Goal: Information Seeking & Learning: Learn about a topic

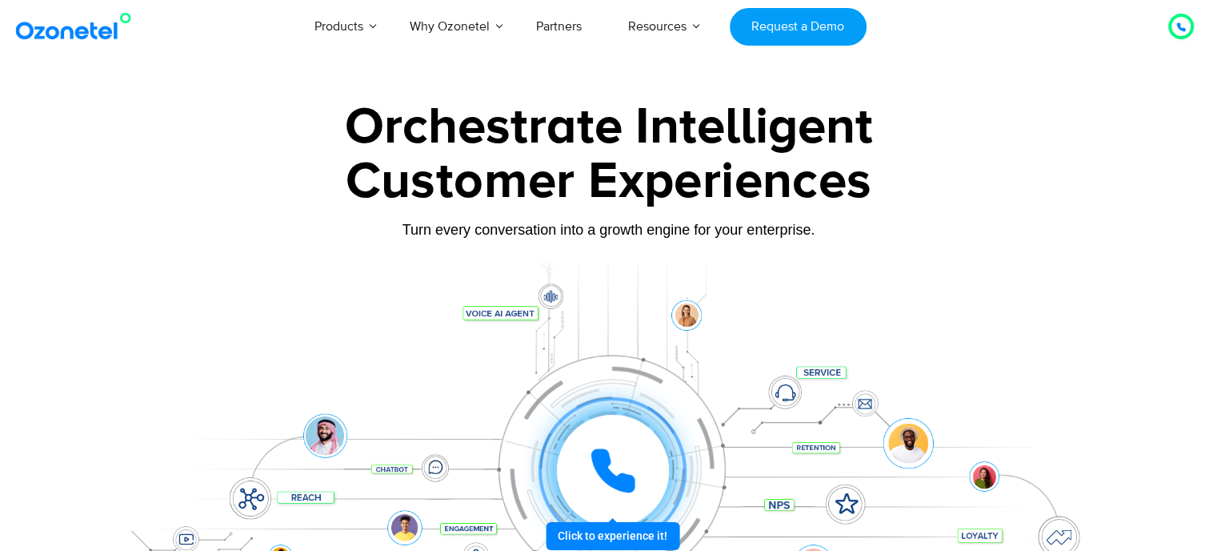
click at [93, 222] on div at bounding box center [608, 358] width 1217 height 545
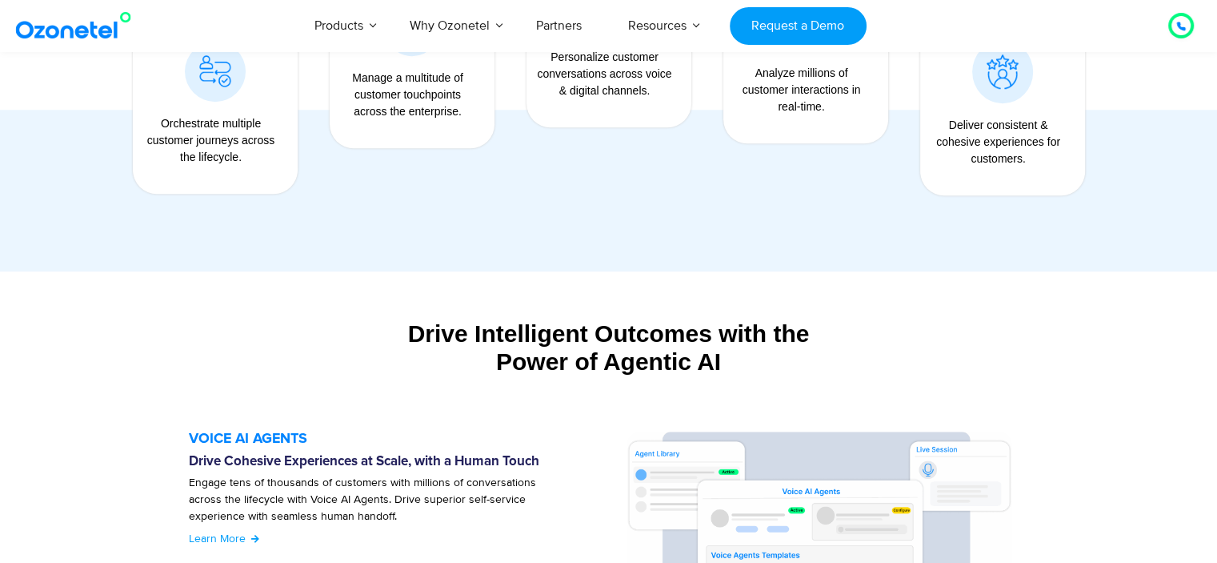
scroll to position [1773, 0]
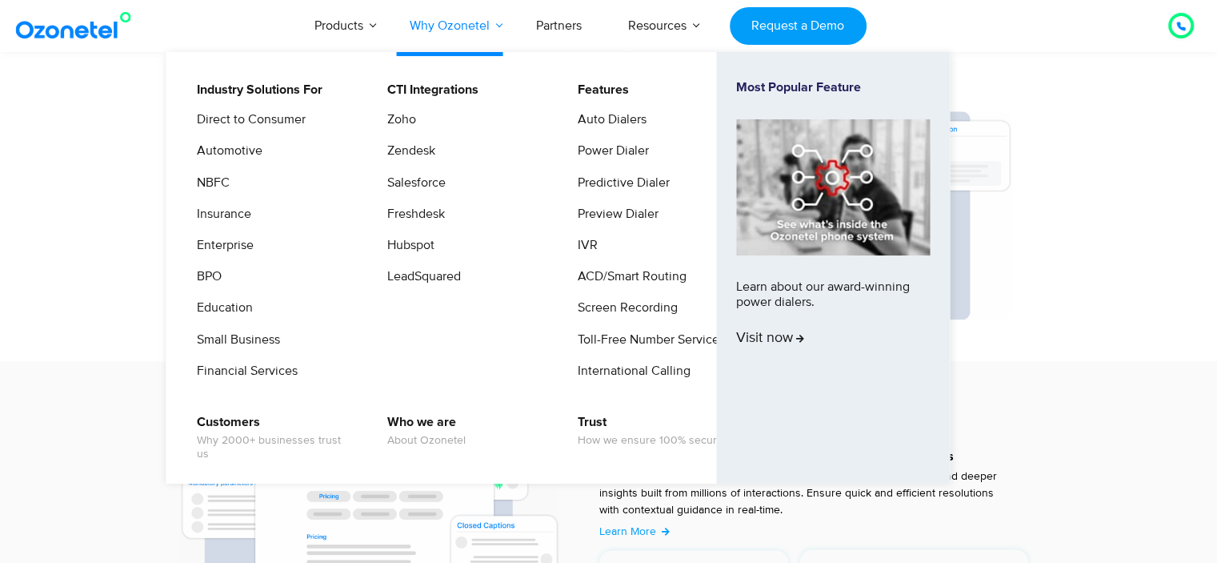
click at [448, 28] on link "Why Ozonetel" at bounding box center [450, 25] width 126 height 53
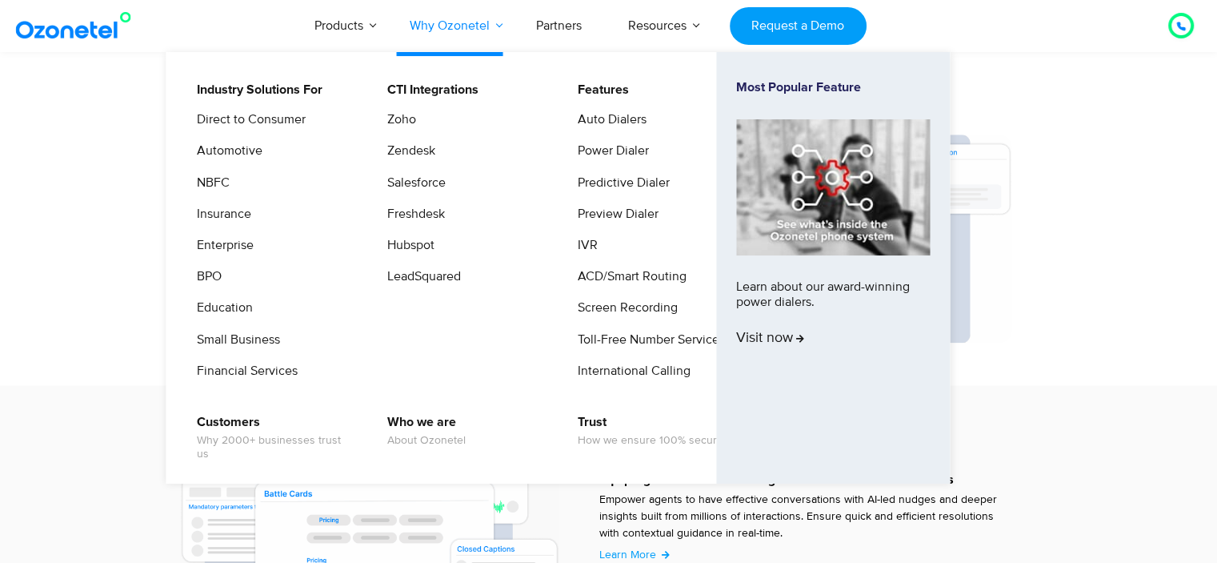
scroll to position [343, 0]
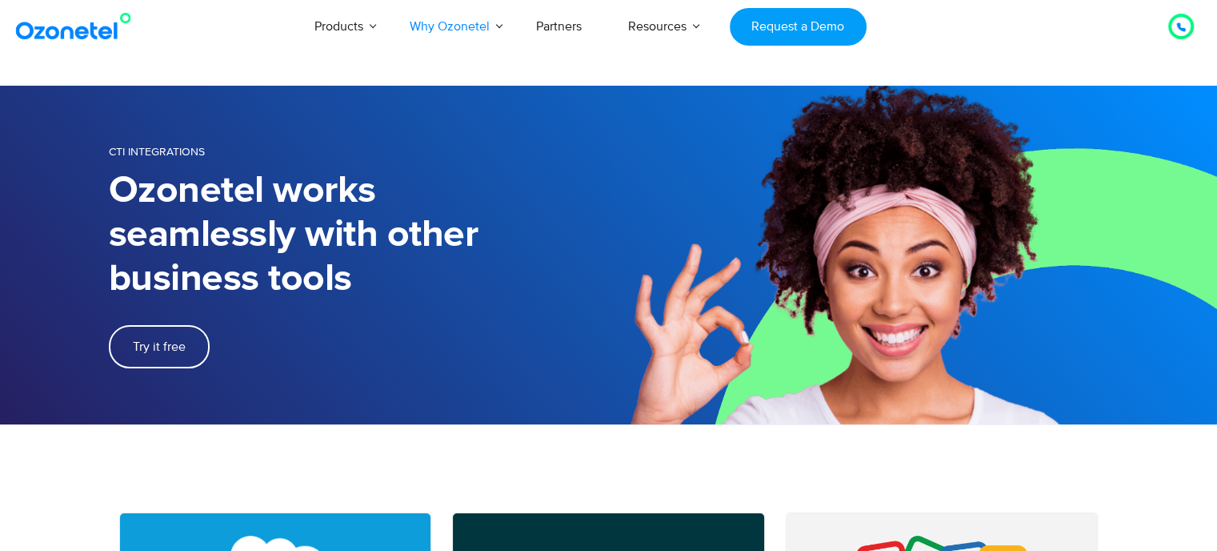
click at [85, 316] on section "CTI Integrations Ozonetel works seamlessly with other business tools Try it free" at bounding box center [608, 255] width 1217 height 339
